Goal: Transaction & Acquisition: Book appointment/travel/reservation

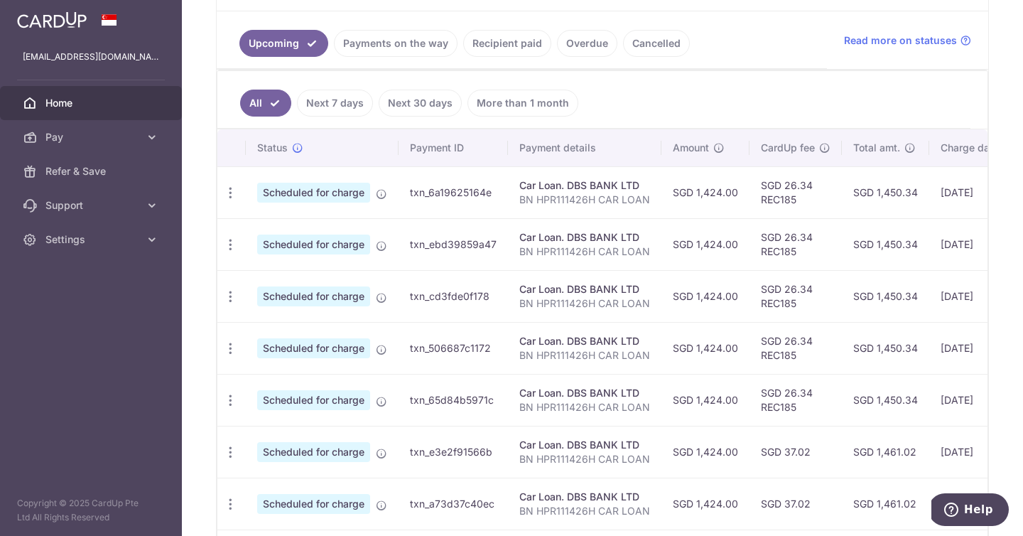
scroll to position [256, 0]
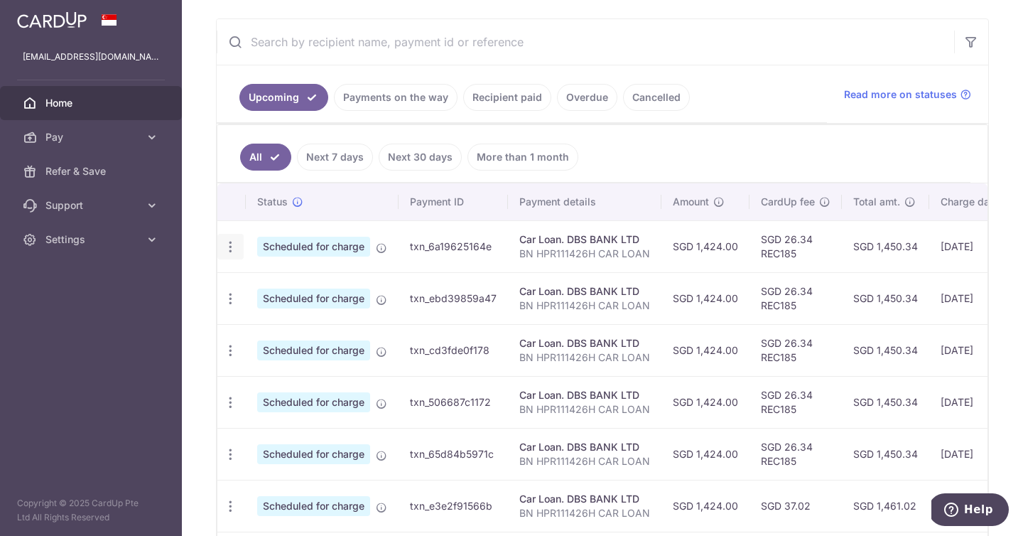
click at [232, 250] on icon "button" at bounding box center [230, 246] width 15 height 15
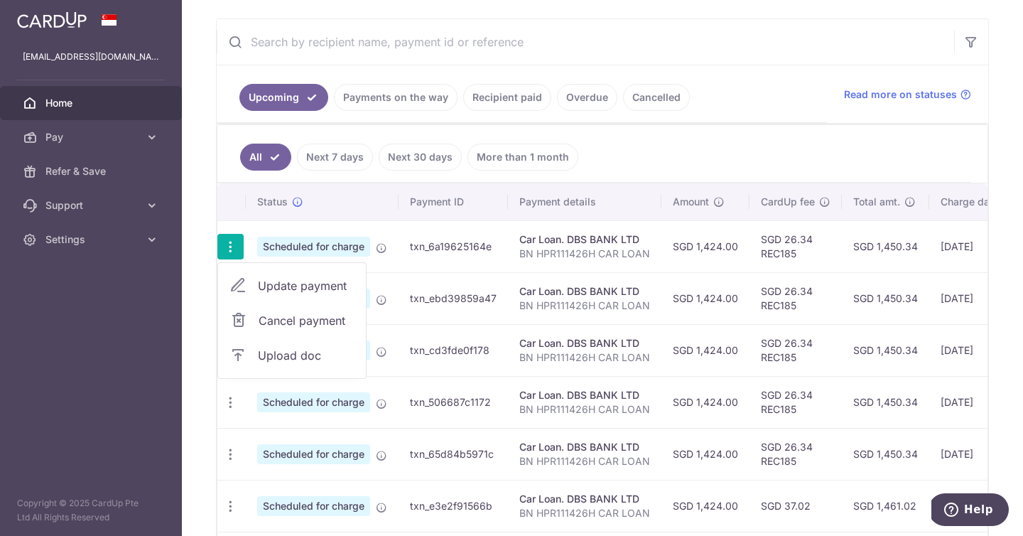
click at [219, 204] on th at bounding box center [231, 201] width 28 height 37
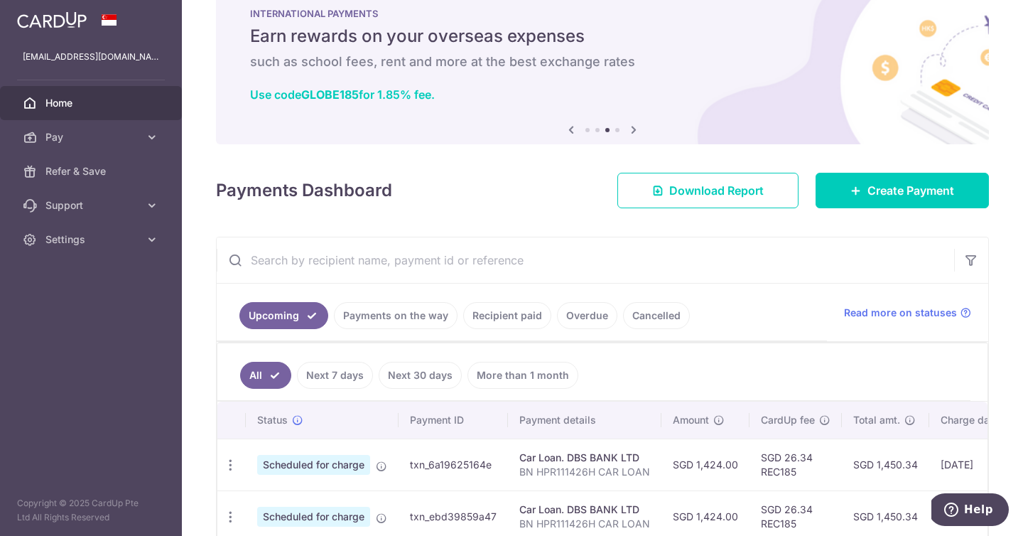
scroll to position [53, 0]
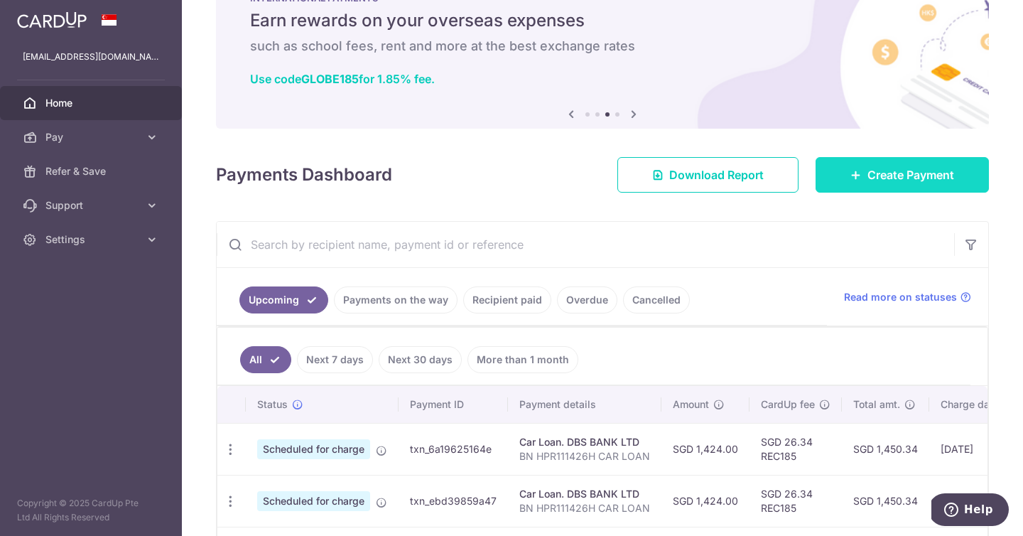
click at [880, 182] on span "Create Payment" at bounding box center [911, 174] width 87 height 17
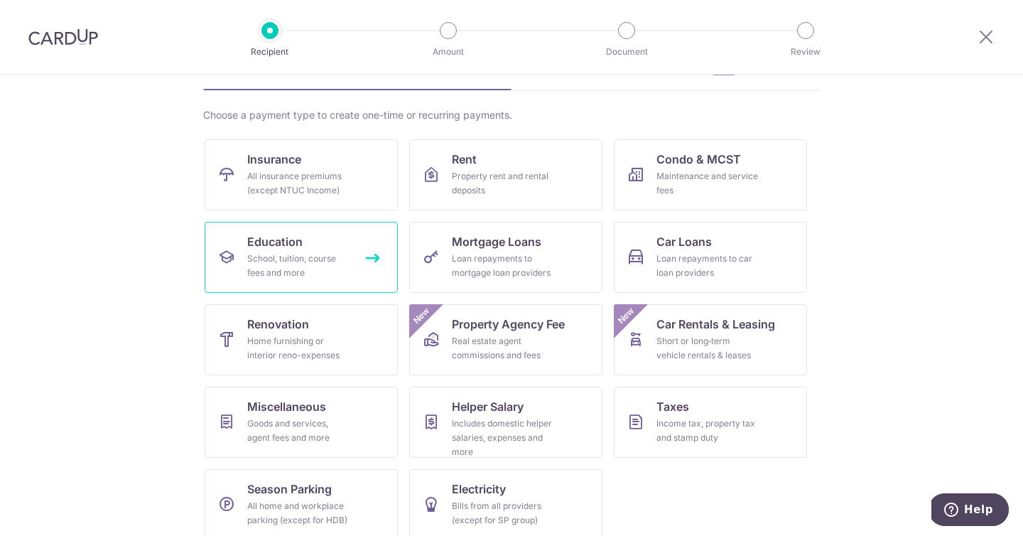
scroll to position [88, 0]
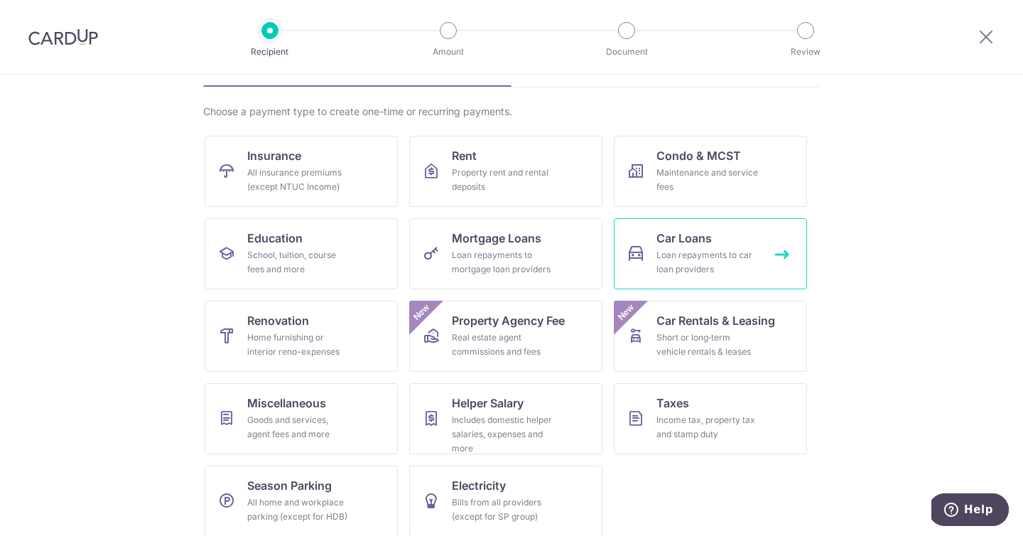
click at [657, 237] on span "Car Loans" at bounding box center [684, 238] width 55 height 17
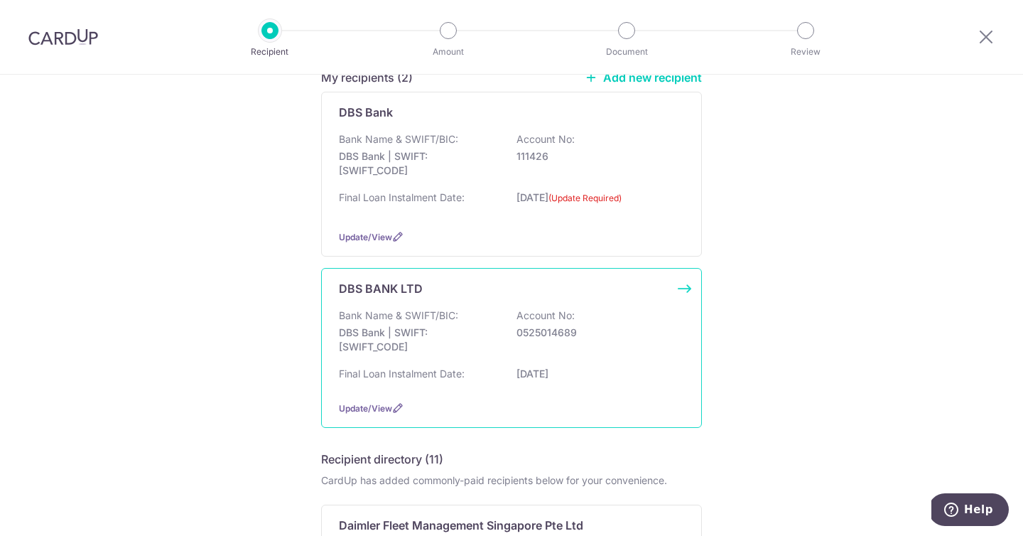
scroll to position [207, 0]
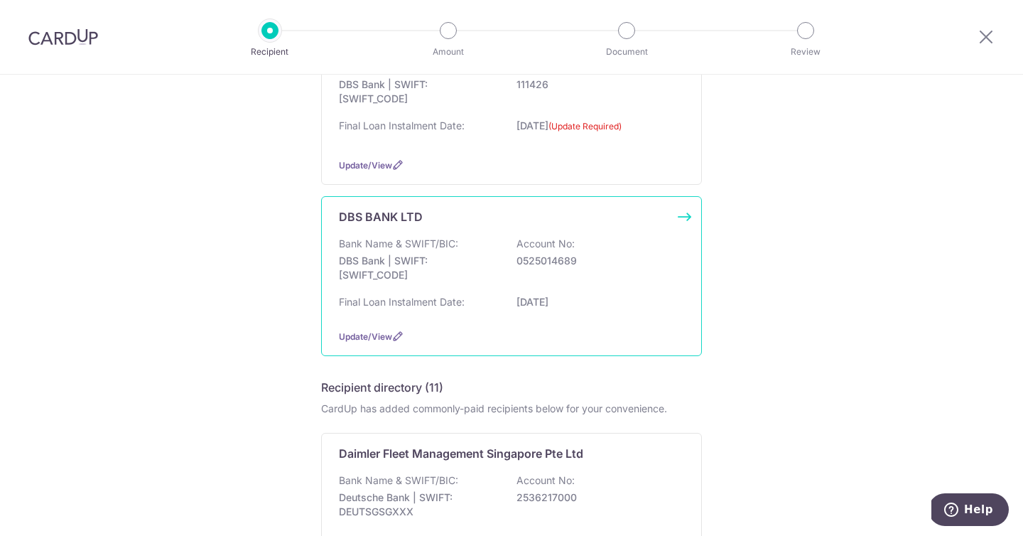
click at [614, 305] on p "26/12/2026" at bounding box center [596, 302] width 159 height 14
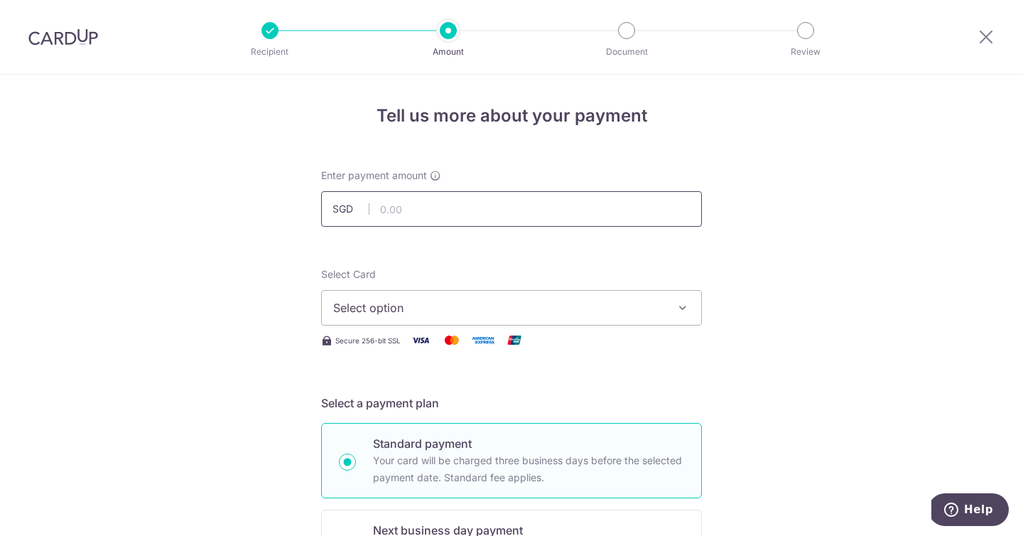
click at [411, 210] on input "text" at bounding box center [511, 209] width 381 height 36
type input "1,424.00"
click at [485, 310] on span "Select option" at bounding box center [498, 307] width 331 height 17
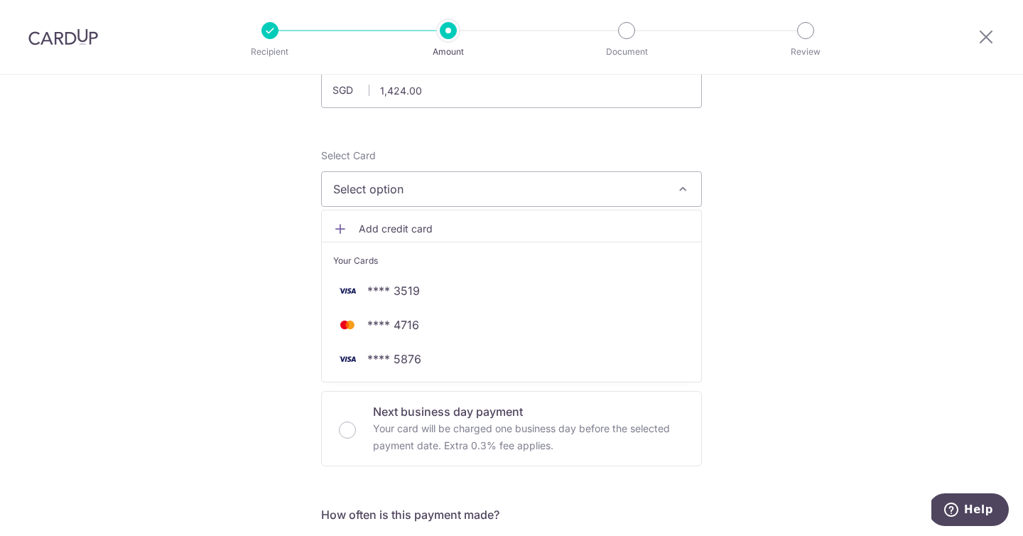
scroll to position [122, 0]
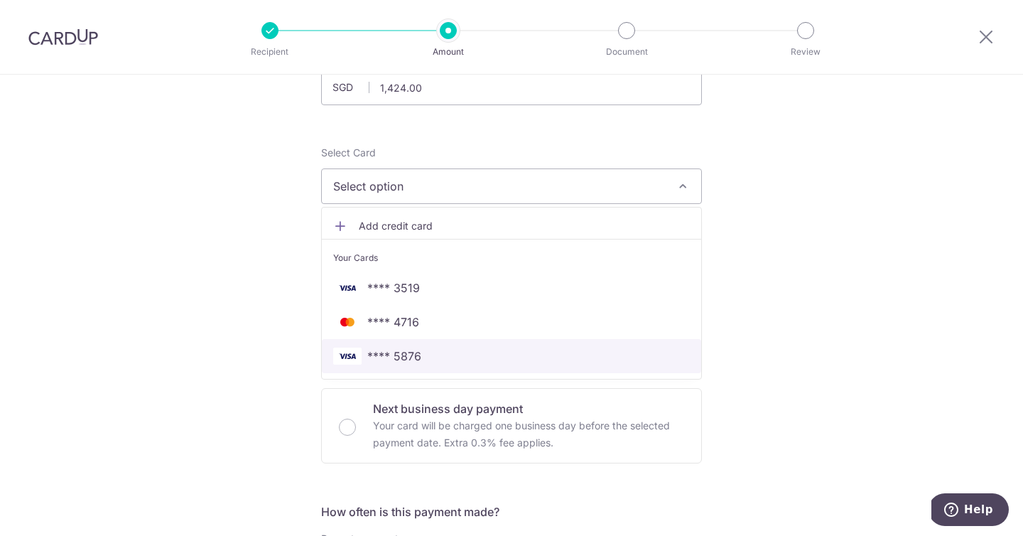
click at [466, 360] on span "**** 5876" at bounding box center [511, 355] width 357 height 17
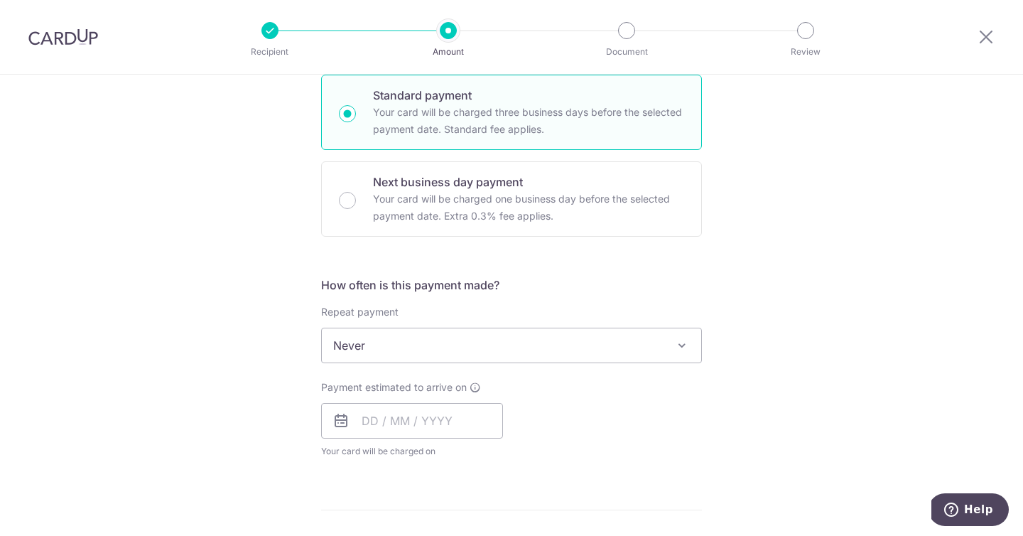
scroll to position [352, 0]
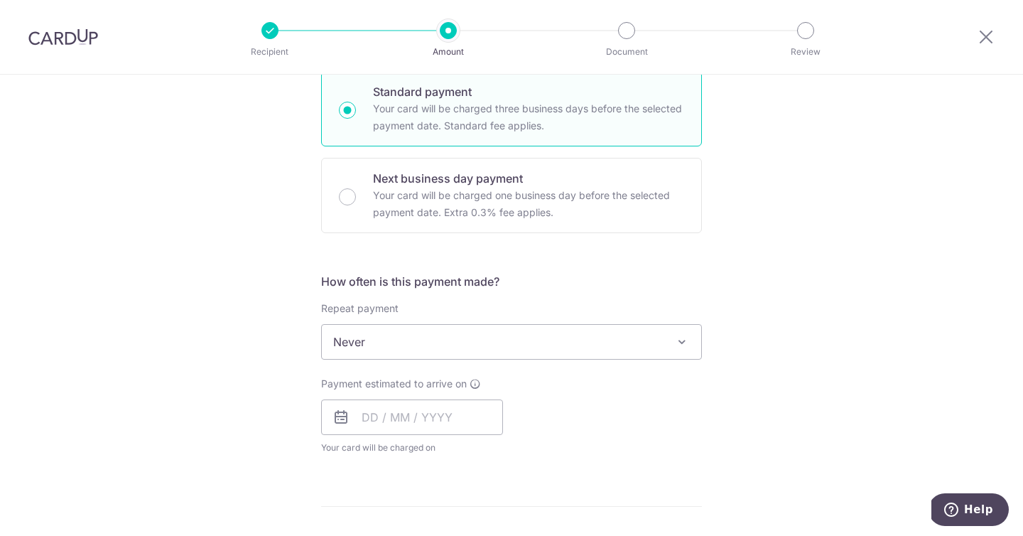
click at [581, 346] on span "Never" at bounding box center [511, 342] width 379 height 34
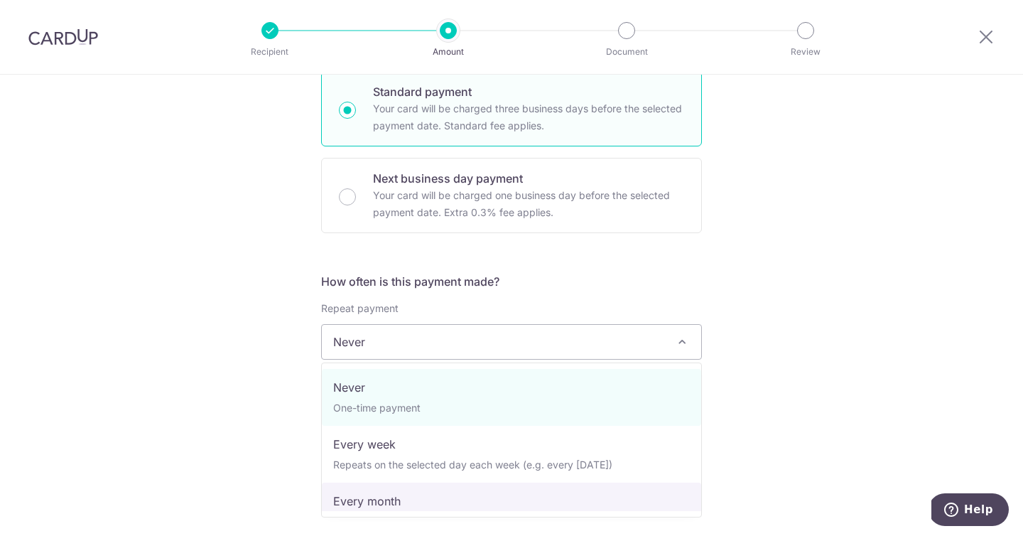
select select "3"
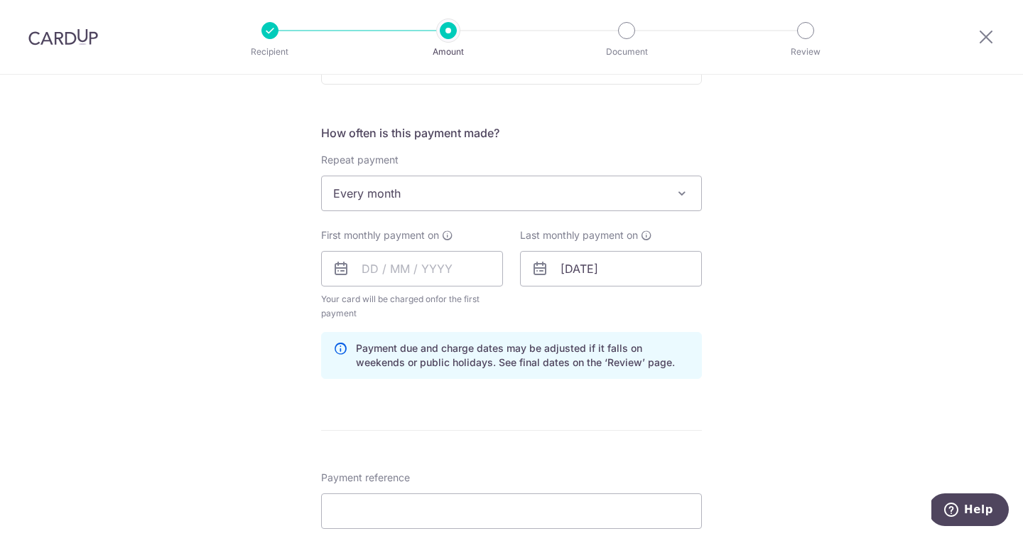
scroll to position [544, 0]
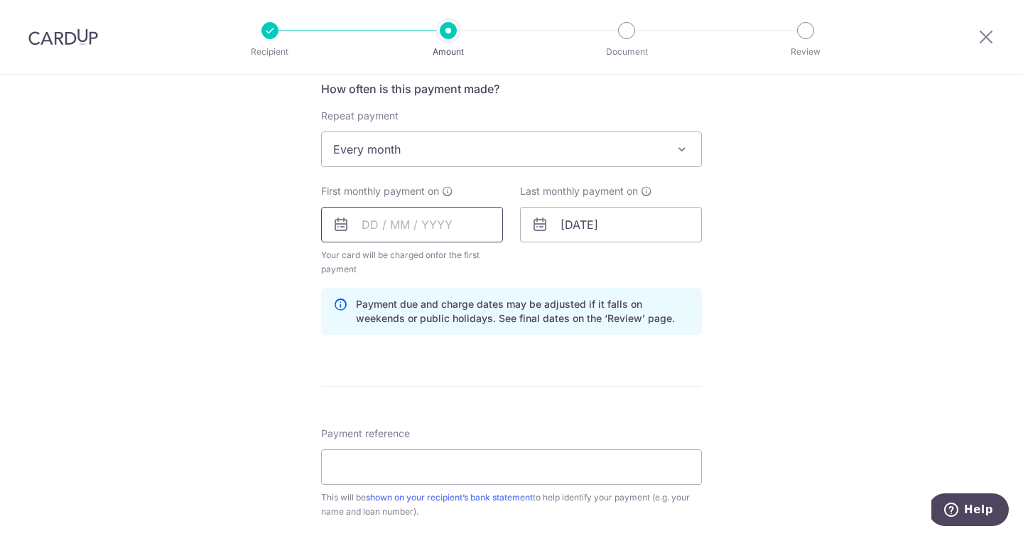
click at [386, 227] on input "text" at bounding box center [412, 225] width 182 height 36
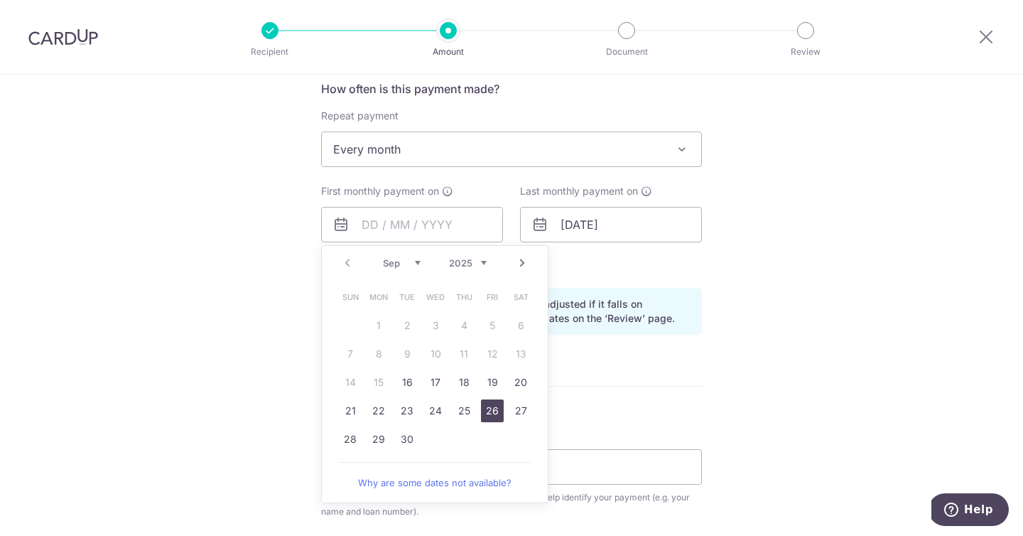
click at [495, 411] on link "26" at bounding box center [492, 410] width 23 height 23
type input "[DATE]"
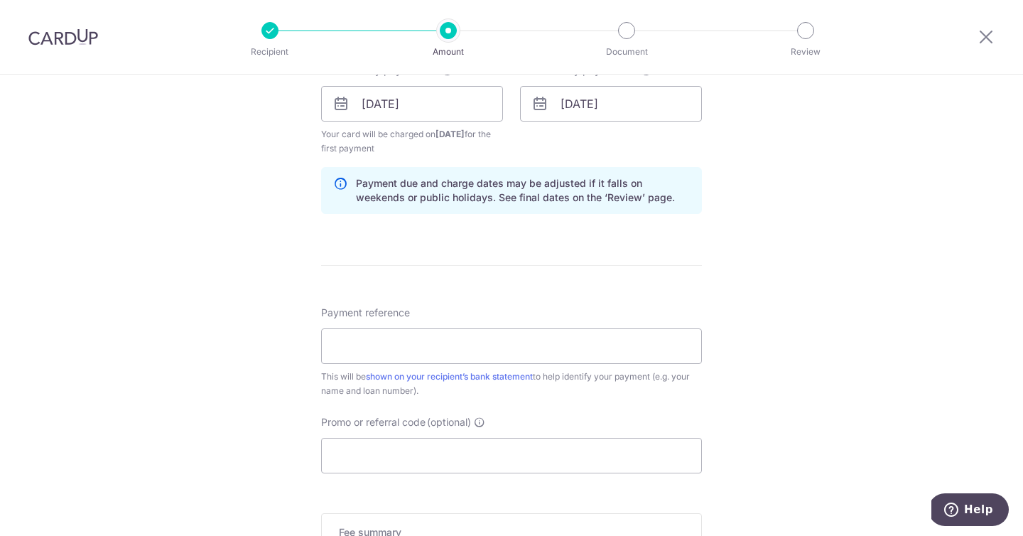
scroll to position [770, 0]
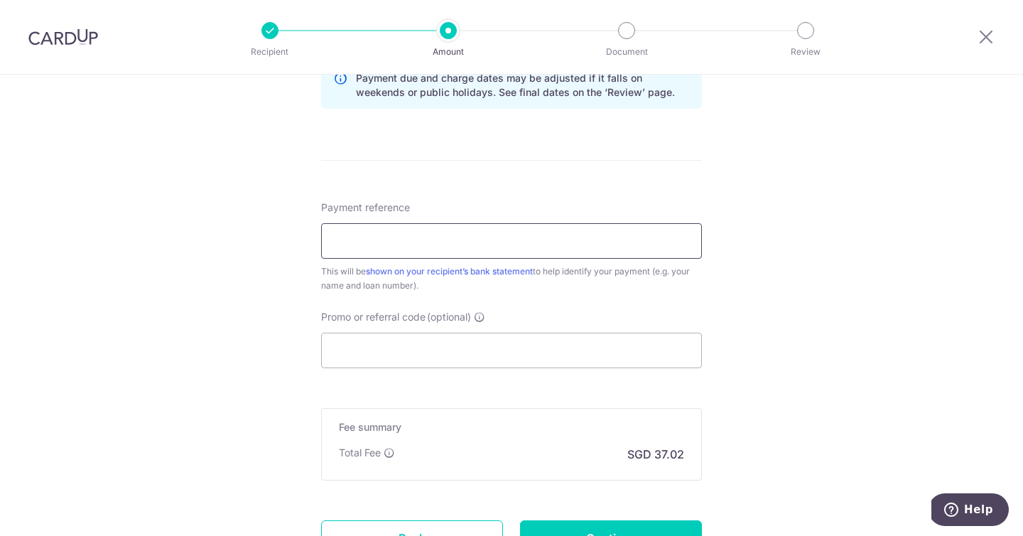
click at [405, 250] on input "Payment reference" at bounding box center [511, 241] width 381 height 36
drag, startPoint x: 378, startPoint y: 239, endPoint x: 296, endPoint y: 242, distance: 82.5
paste input "Car Loan. DBS BANK LTD BN HPR111426"
type input "Car Loan. DBS BANK LTD BN HPR111426"
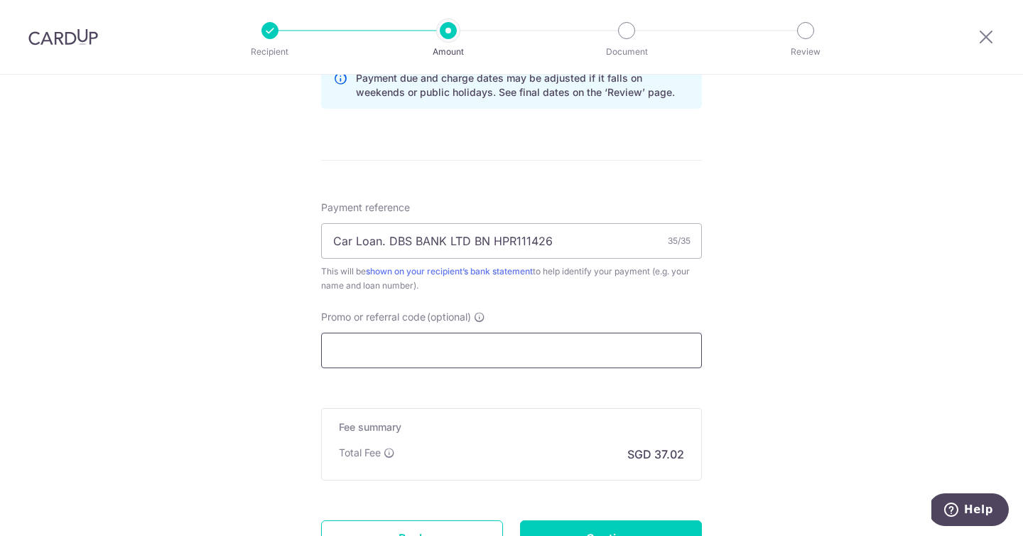
click at [426, 341] on input "Promo or referral code (optional)" at bounding box center [511, 351] width 381 height 36
paste input "3NEWR6"
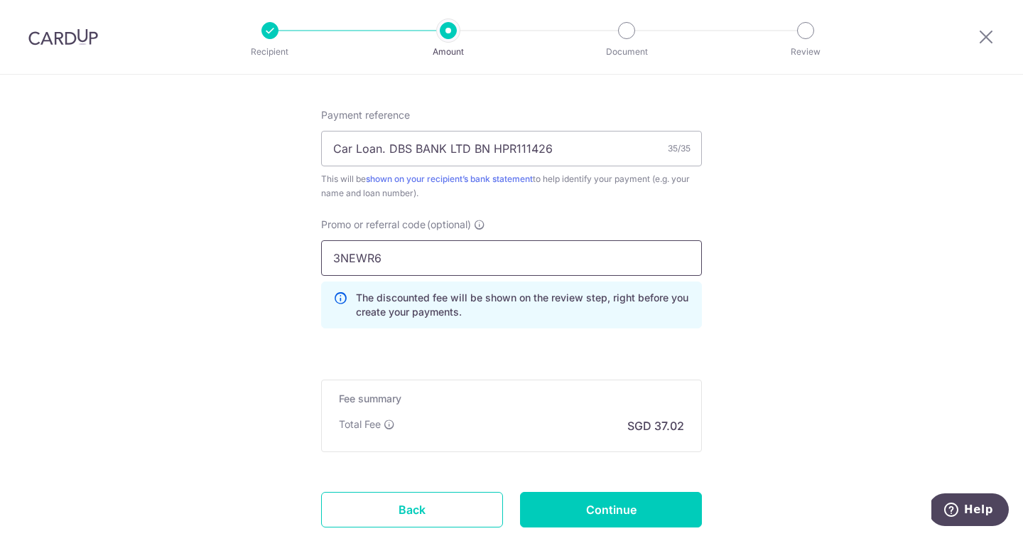
scroll to position [927, 0]
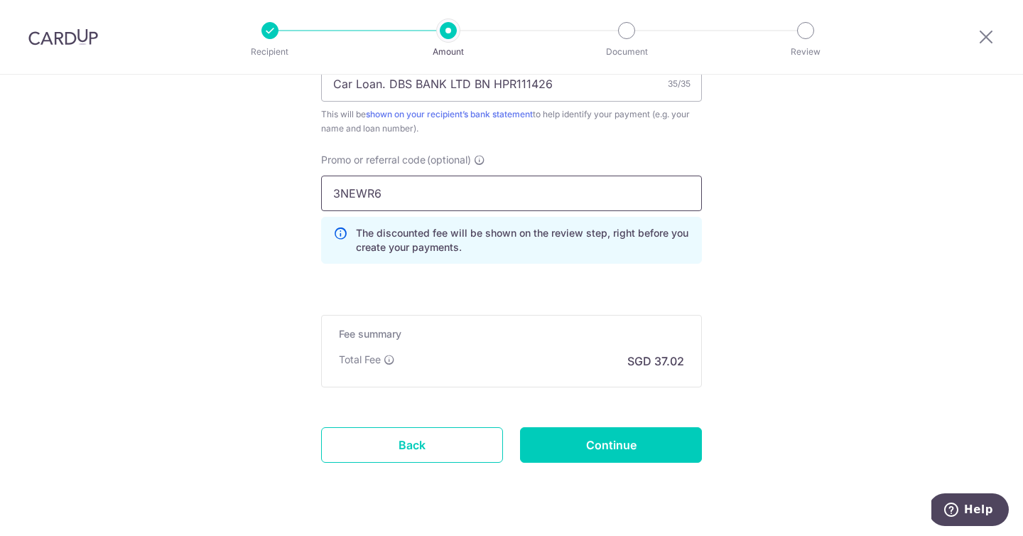
type input "3NEWR6"
click at [620, 455] on input "Continue" at bounding box center [611, 445] width 182 height 36
type input "Create Schedule"
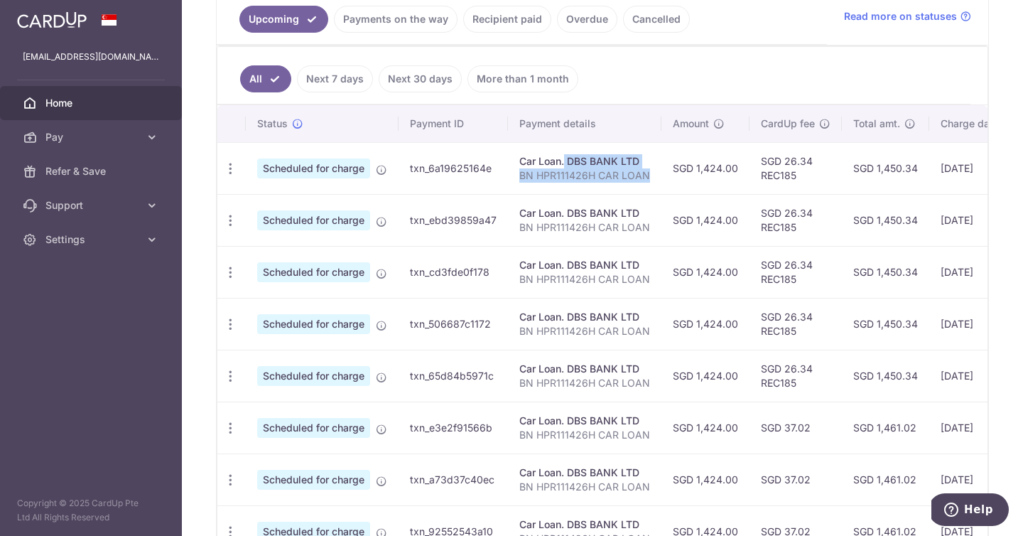
drag, startPoint x: 519, startPoint y: 159, endPoint x: 654, endPoint y: 176, distance: 136.0
click at [654, 176] on td "Car Loan. DBS BANK LTD BN HPR111426H CAR LOAN" at bounding box center [584, 168] width 153 height 52
copy td "Car Loan. DBS BANK LTD BN HPR111426H CAR LOAN"
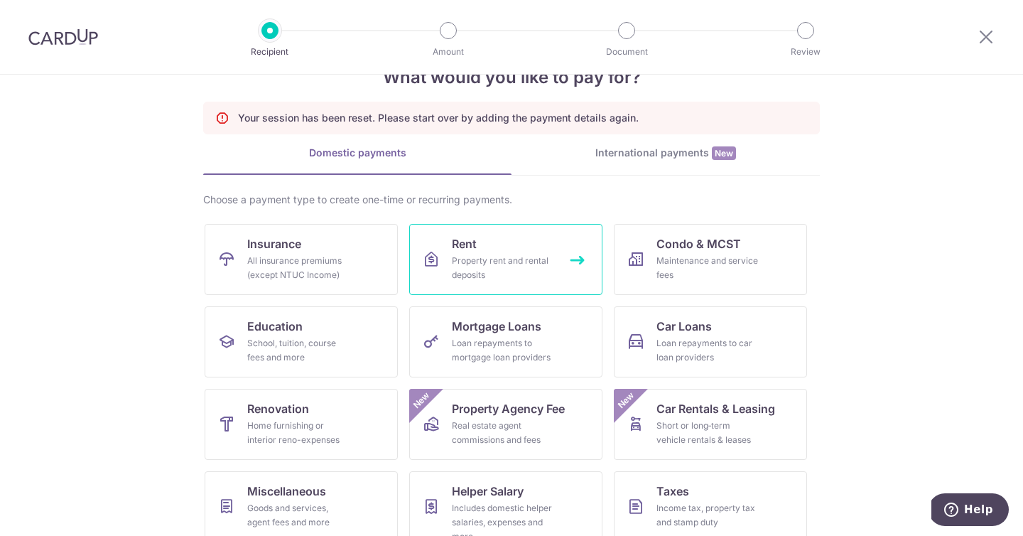
scroll to position [55, 0]
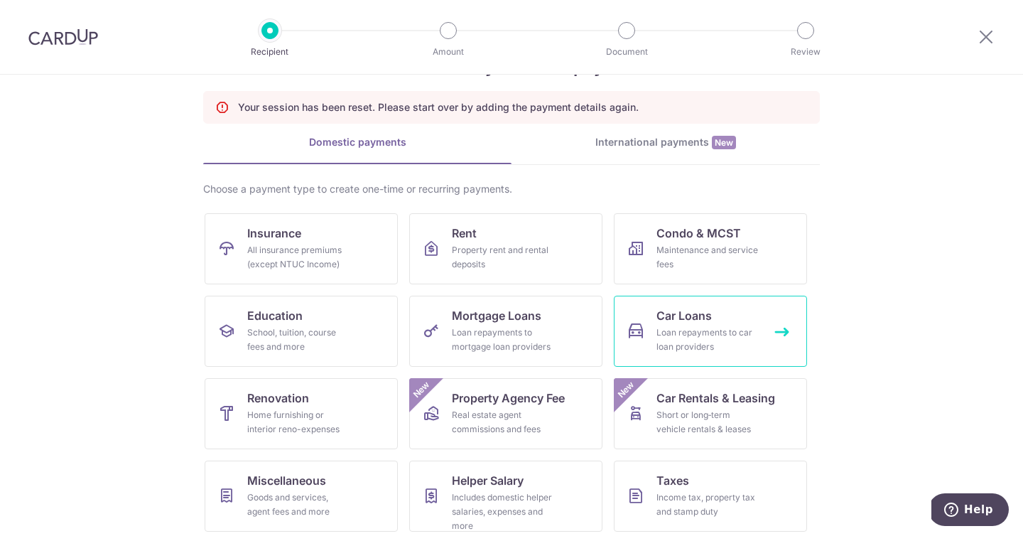
click at [702, 350] on div "Loan repayments to car loan providers" at bounding box center [708, 339] width 102 height 28
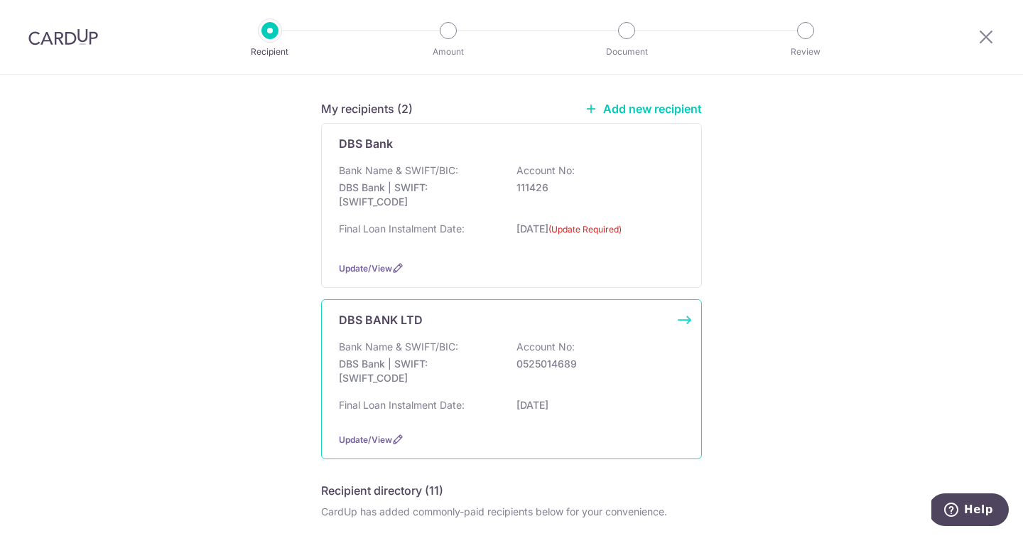
scroll to position [315, 0]
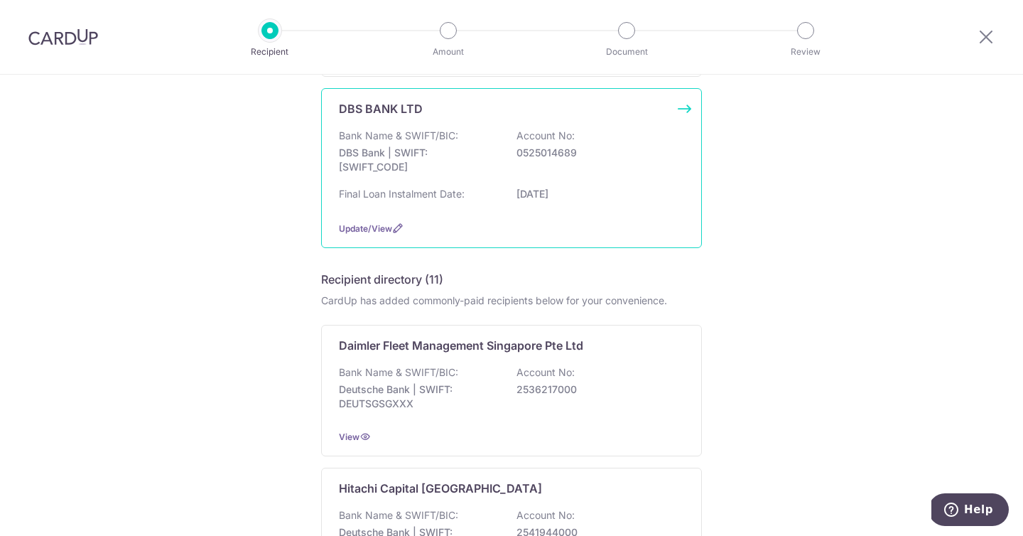
click at [606, 241] on div "DBS BANK LTD Bank Name & SWIFT/BIC: DBS Bank | SWIFT: [SWIFT_CODE] Account No: …" at bounding box center [511, 168] width 381 height 160
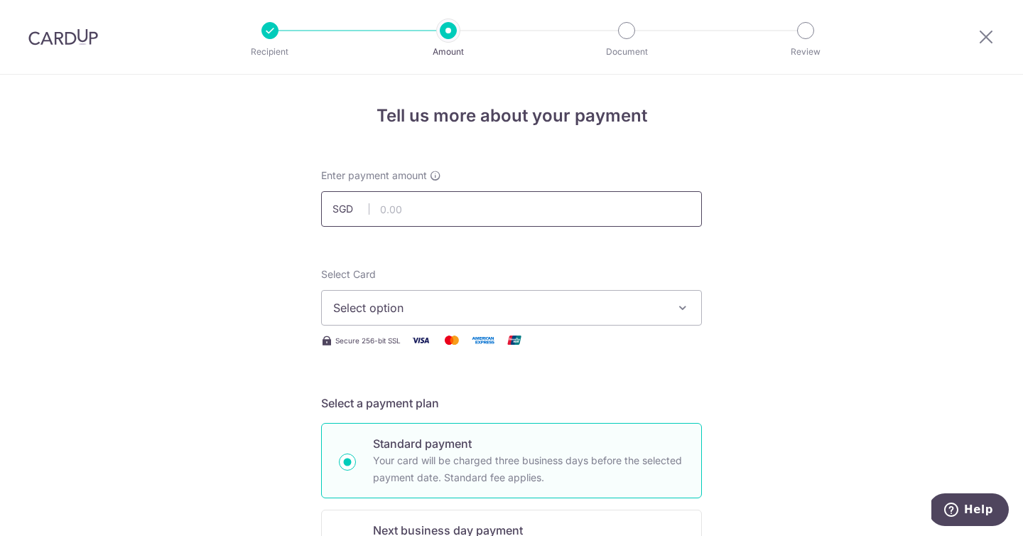
click at [395, 212] on input "text" at bounding box center [511, 209] width 381 height 36
type input "1,424.00"
click at [426, 306] on span "Select option" at bounding box center [498, 307] width 331 height 17
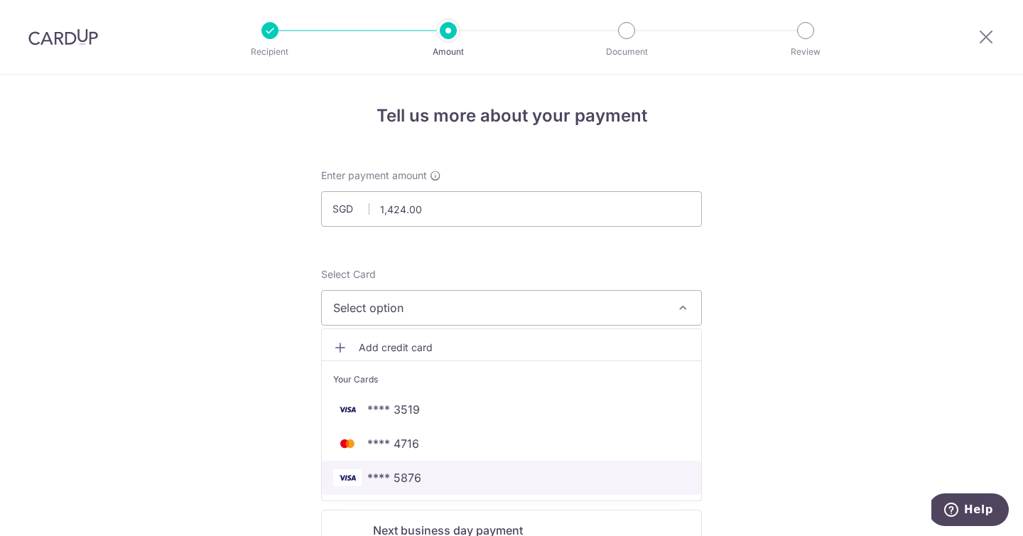
click at [454, 470] on span "**** 5876" at bounding box center [511, 477] width 357 height 17
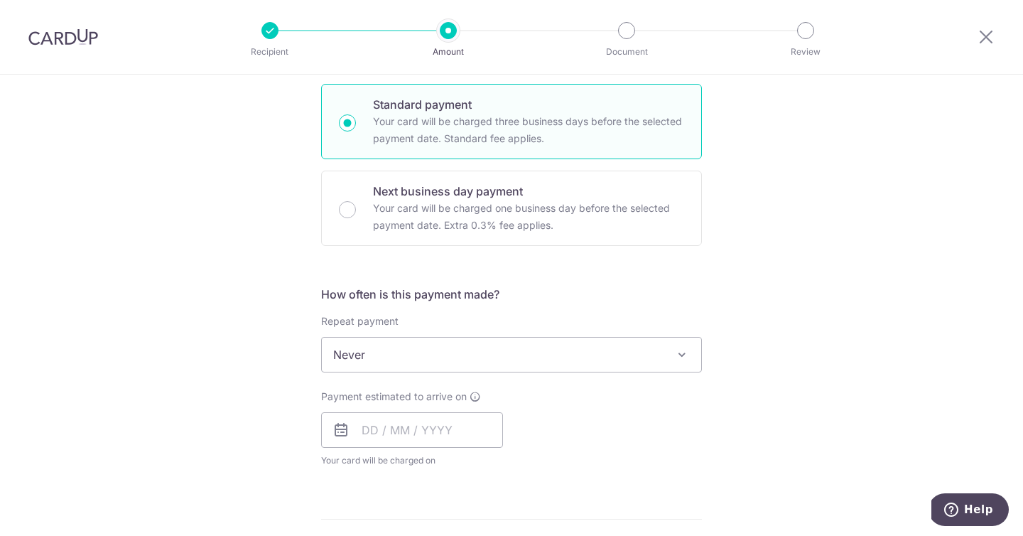
scroll to position [410, 0]
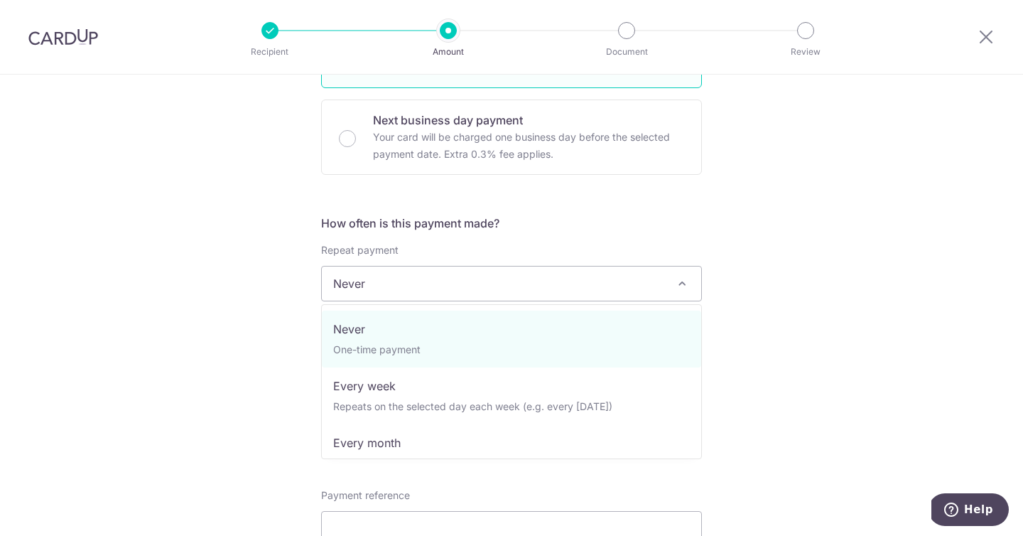
click at [419, 271] on span "Never" at bounding box center [511, 283] width 379 height 34
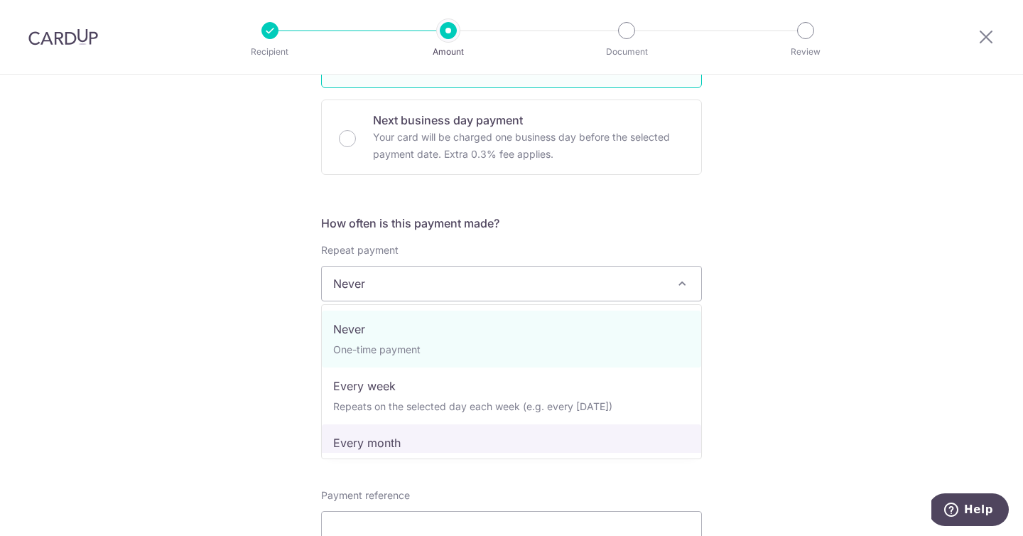
select select "3"
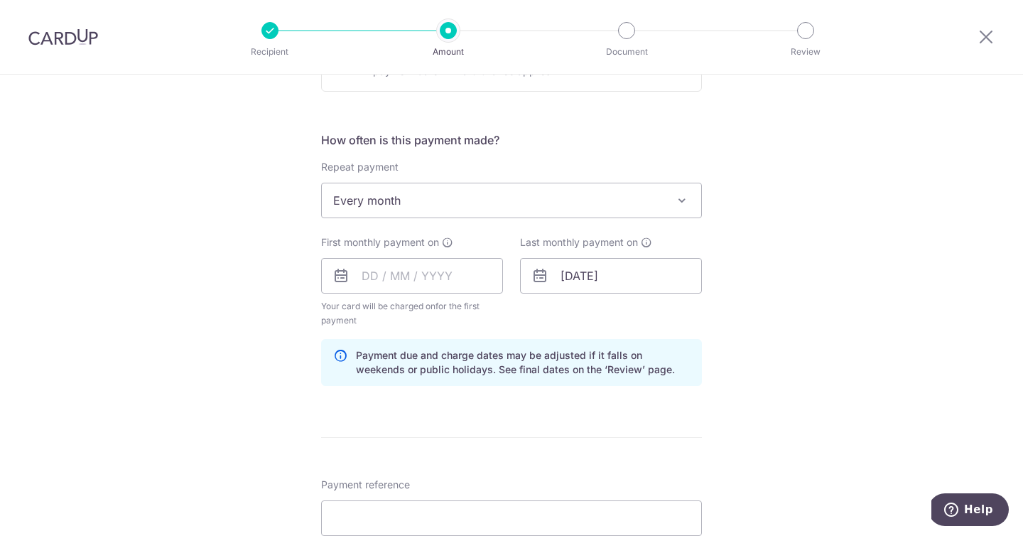
scroll to position [517, 0]
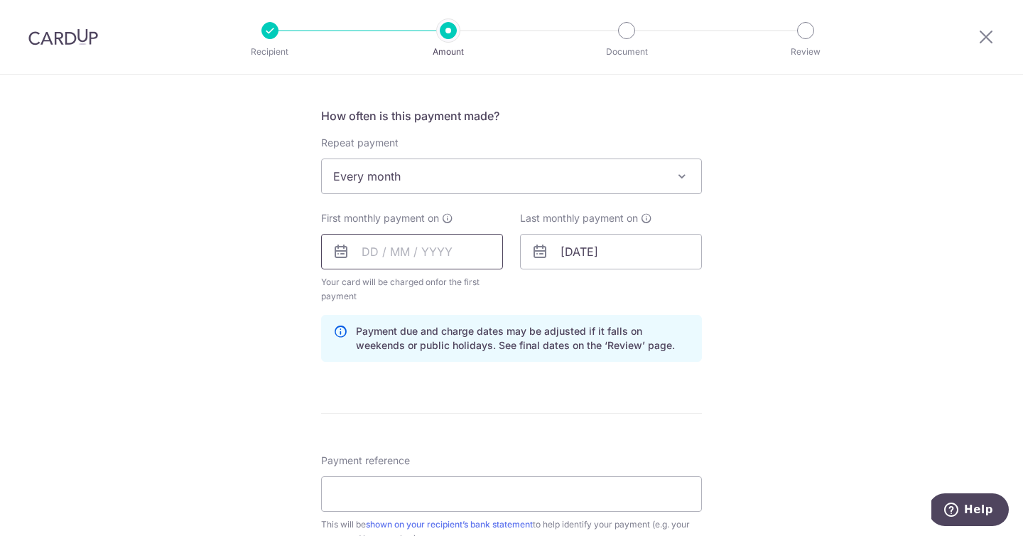
click at [425, 261] on input "text" at bounding box center [412, 252] width 182 height 36
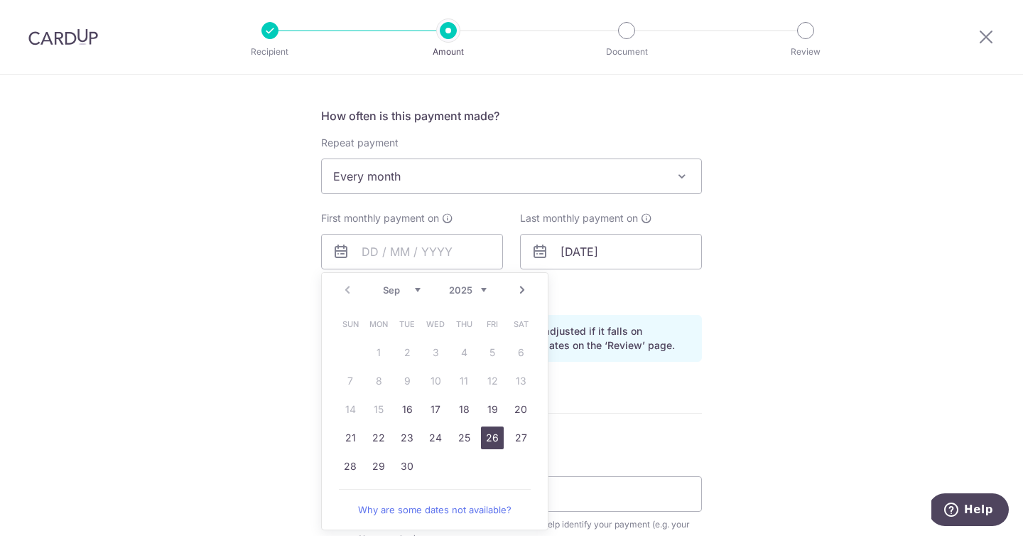
click at [484, 435] on link "26" at bounding box center [492, 437] width 23 height 23
type input "[DATE]"
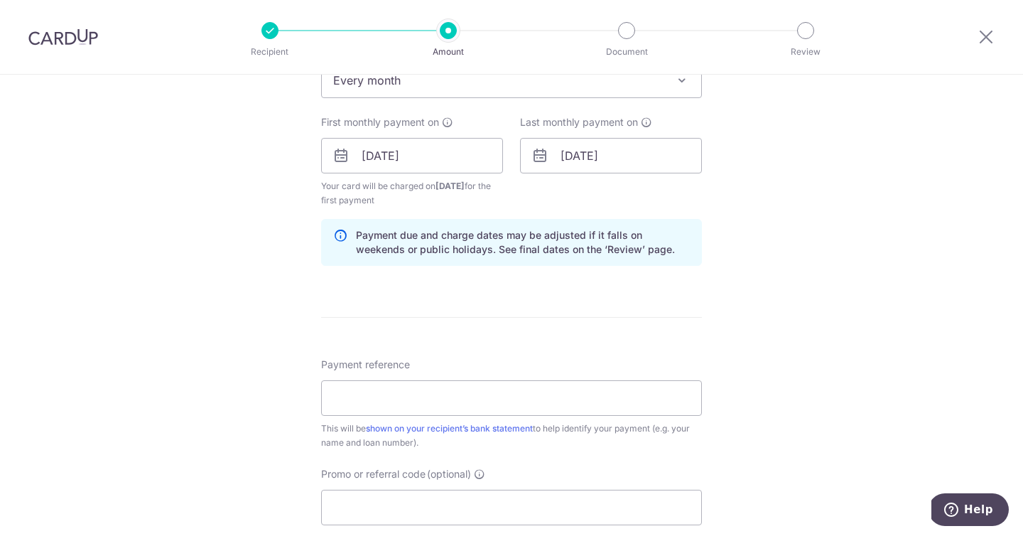
scroll to position [784, 0]
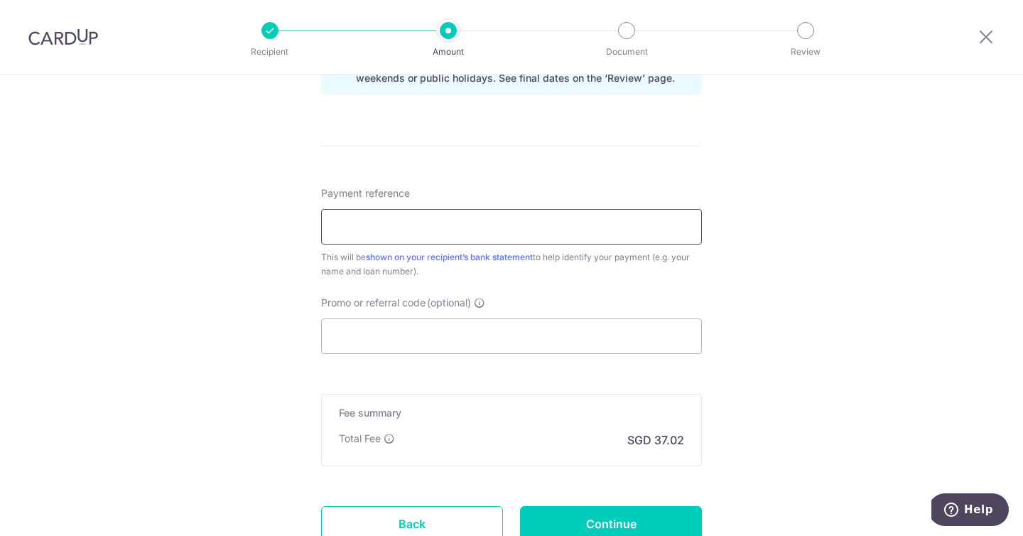
click at [392, 232] on input "Payment reference" at bounding box center [511, 227] width 381 height 36
click at [382, 327] on input "Promo or referral code (optional)" at bounding box center [511, 336] width 381 height 36
paste input "3NEWR6"
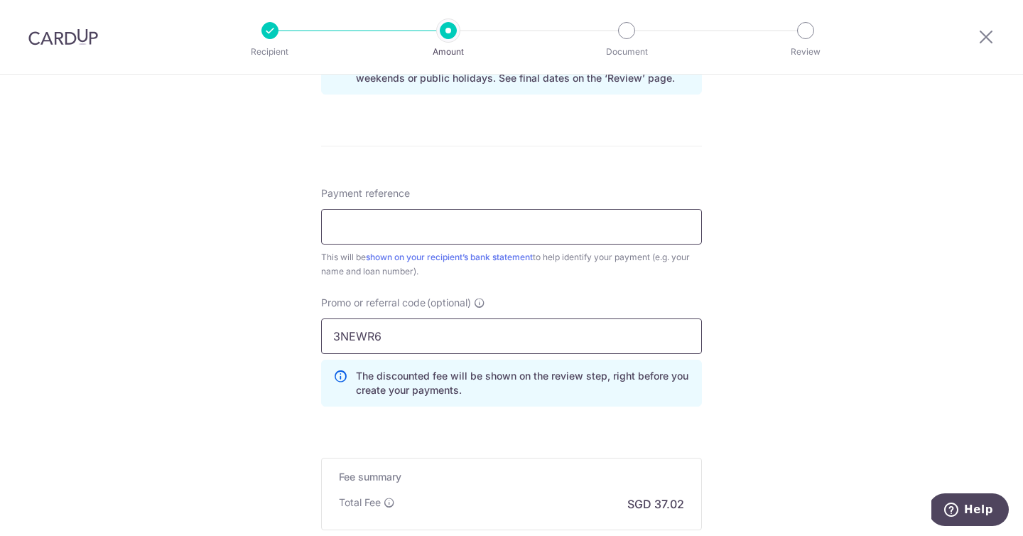
type input "3NEWR6"
click at [400, 220] on input "Payment reference" at bounding box center [511, 227] width 381 height 36
paste input "Car Loan. DBS BANK LTD BN HPR111426"
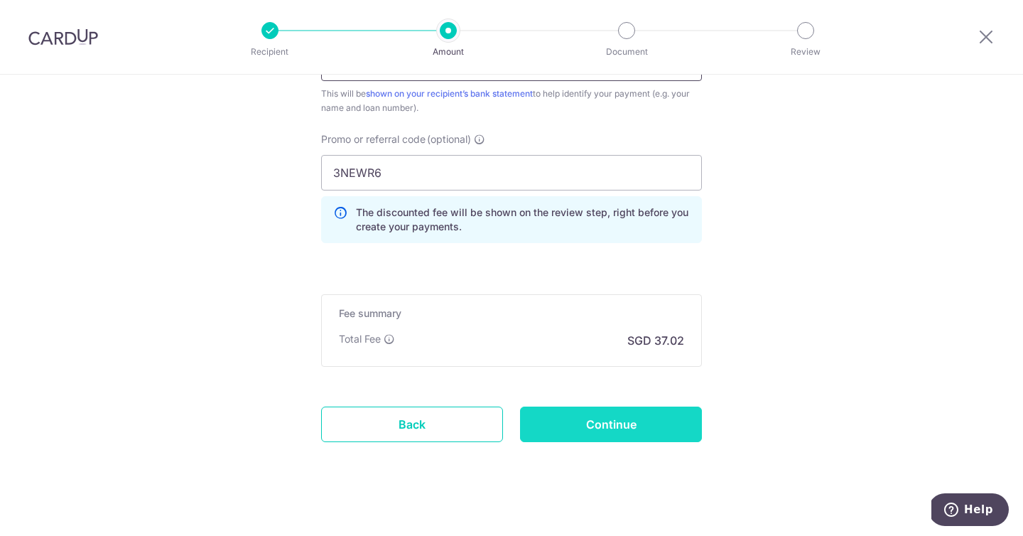
type input "Car Loan. DBS BANK LTD BN HPR111426"
click at [590, 429] on input "Continue" at bounding box center [611, 424] width 182 height 36
type input "Create Schedule"
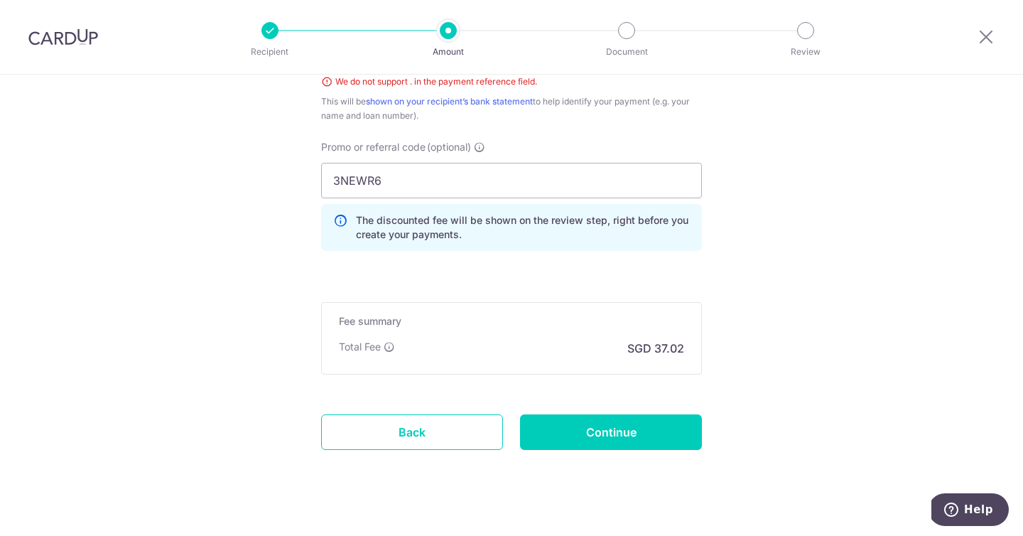
scroll to position [698, 0]
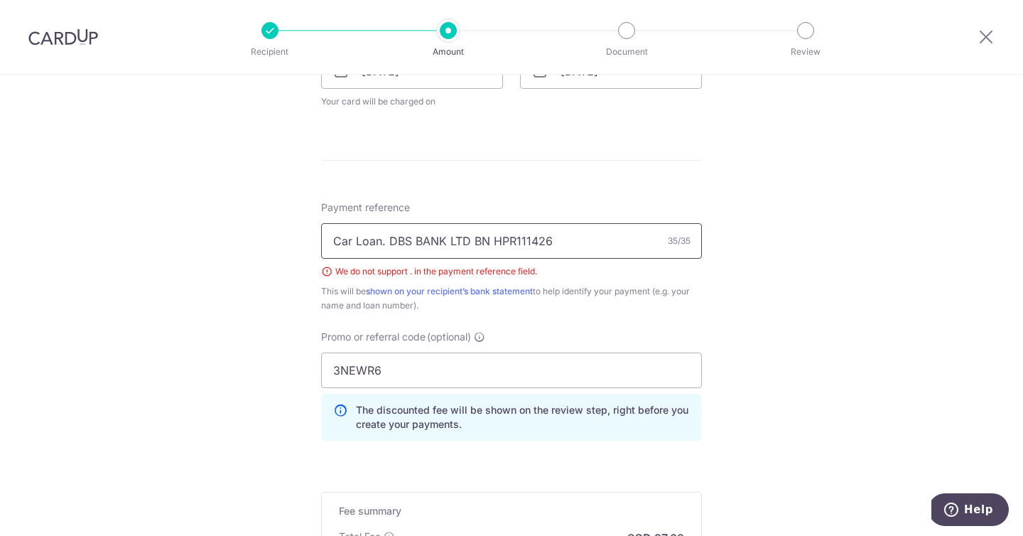
click at [386, 240] on input "Car Loan. DBS BANK LTD BN HPR111426" at bounding box center [511, 241] width 381 height 36
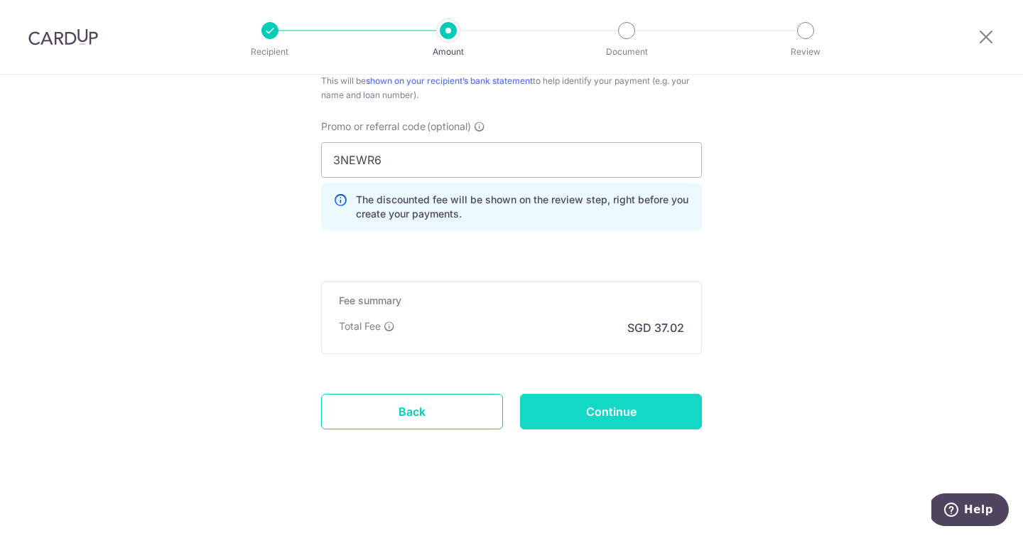
type input "Car Loan DBS BANK LTD BN HPR111426"
click at [589, 406] on input "Continue" at bounding box center [611, 412] width 182 height 36
type input "Create Schedule"
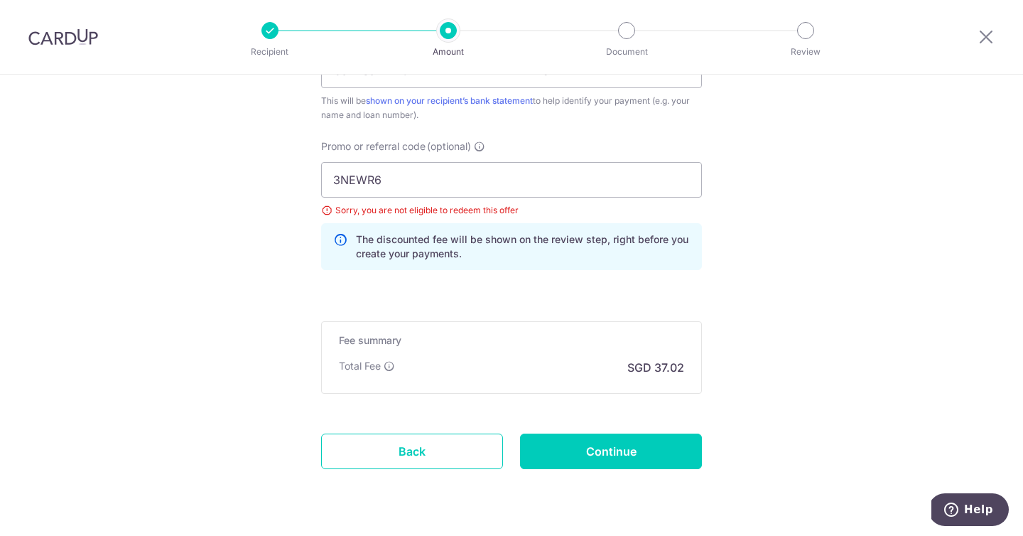
scroll to position [861, 0]
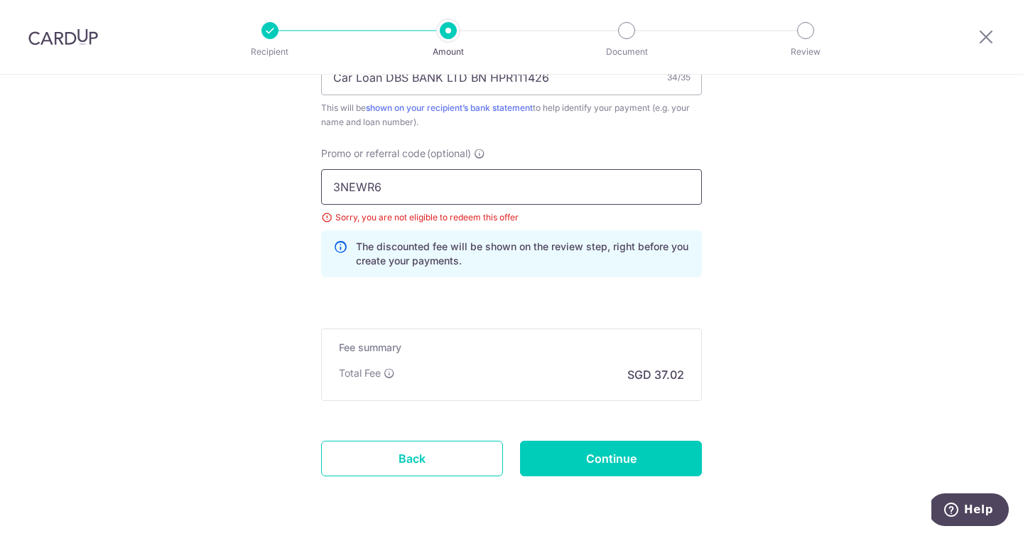
click at [335, 180] on input "3NEWR6" at bounding box center [511, 187] width 381 height 36
click at [381, 185] on input "3NEWR6" at bounding box center [511, 187] width 381 height 36
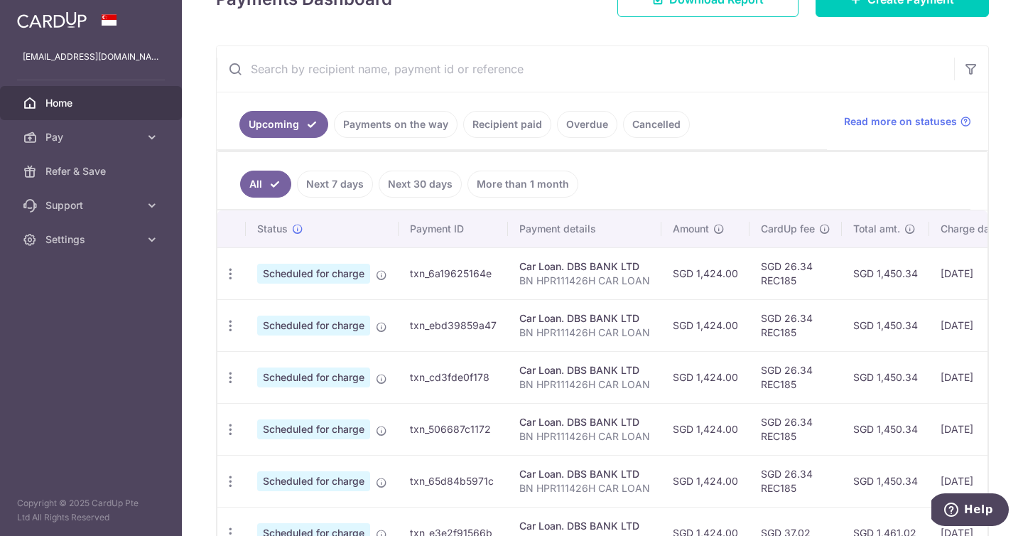
scroll to position [125, 0]
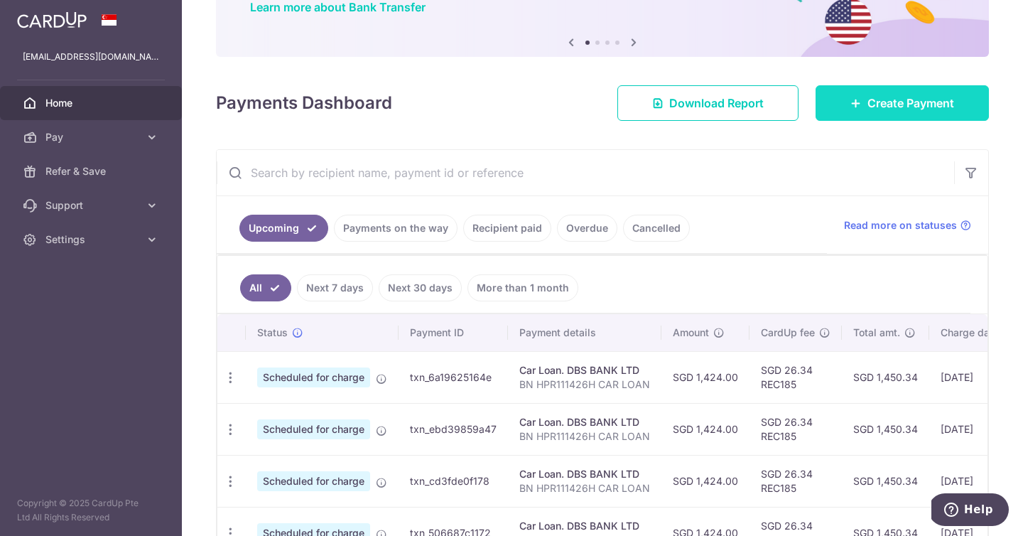
click at [879, 115] on link "Create Payment" at bounding box center [902, 103] width 173 height 36
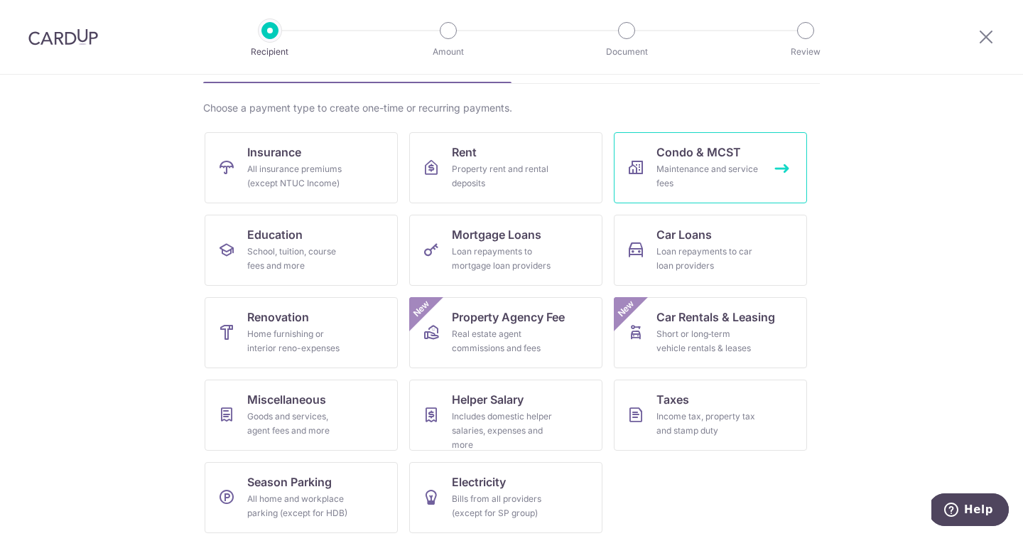
scroll to position [100, 0]
